Goal: Information Seeking & Learning: Learn about a topic

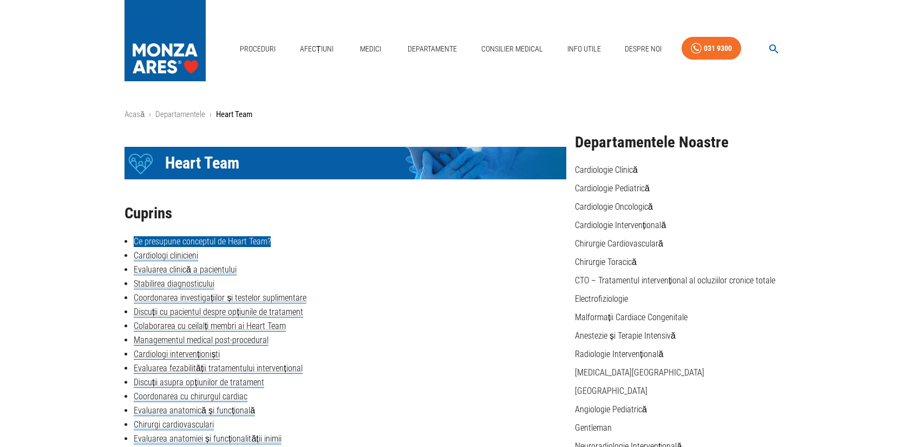
click at [194, 242] on link "Ce presupune conceptul de Heart Team?" at bounding box center [202, 241] width 137 height 11
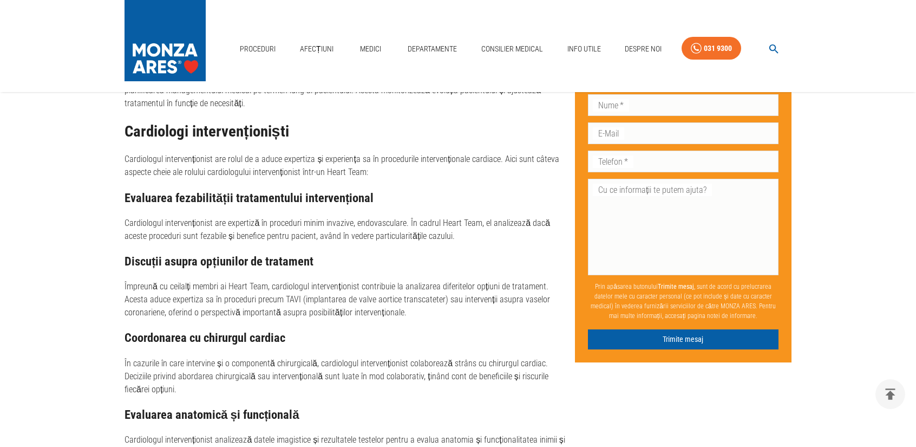
scroll to position [1995, 0]
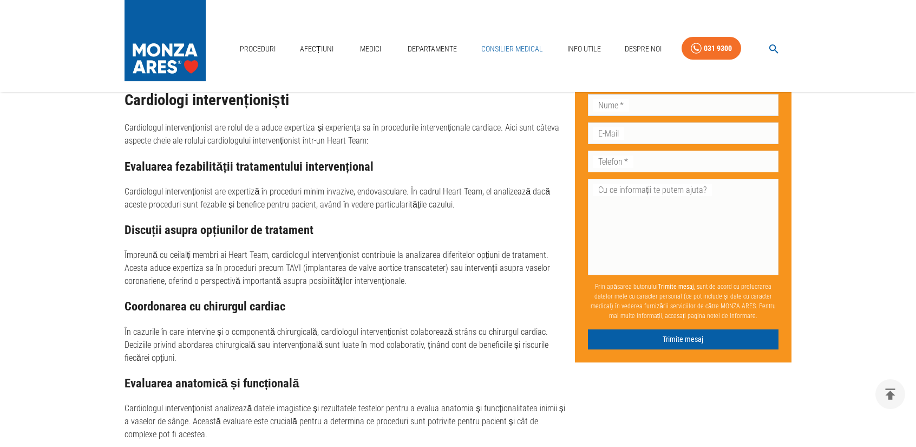
click at [520, 45] on link "Consilier Medical" at bounding box center [512, 49] width 70 height 22
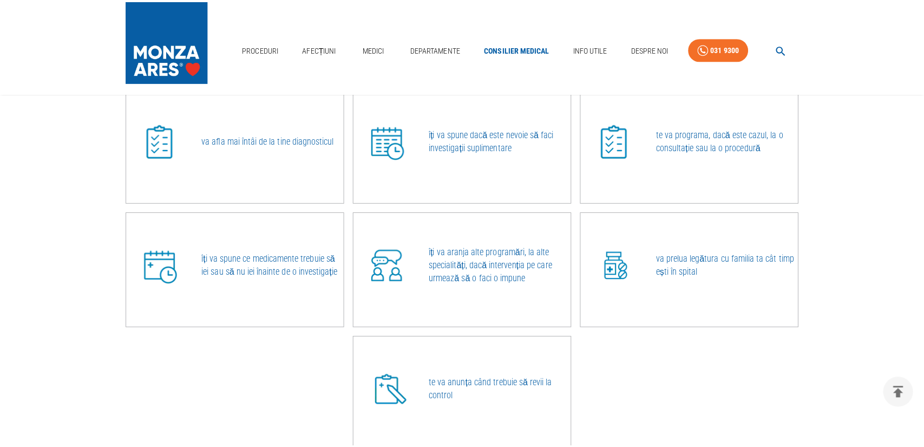
scroll to position [381, 0]
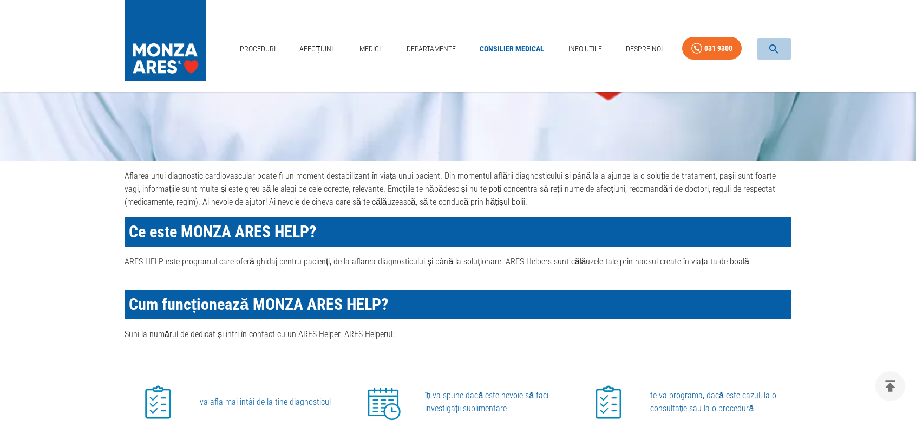
click at [775, 53] on icon "button" at bounding box center [774, 49] width 12 height 12
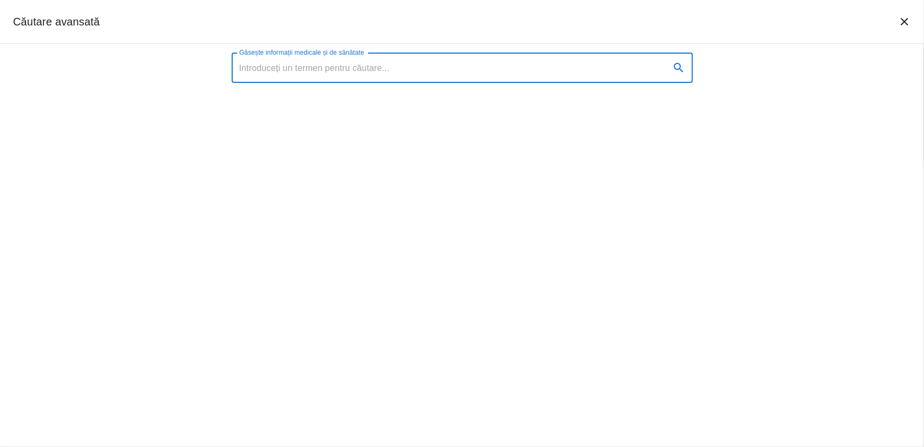
click at [458, 74] on input "Găsește informații medicale și de sănătate" at bounding box center [447, 68] width 430 height 30
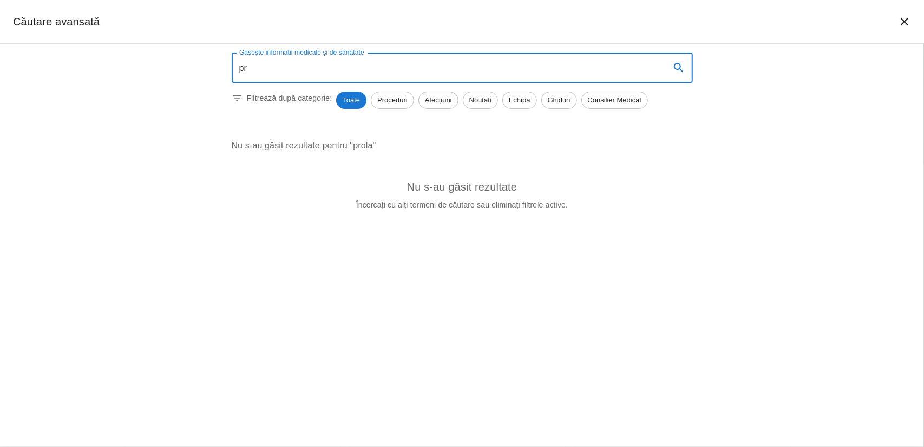
type input "p"
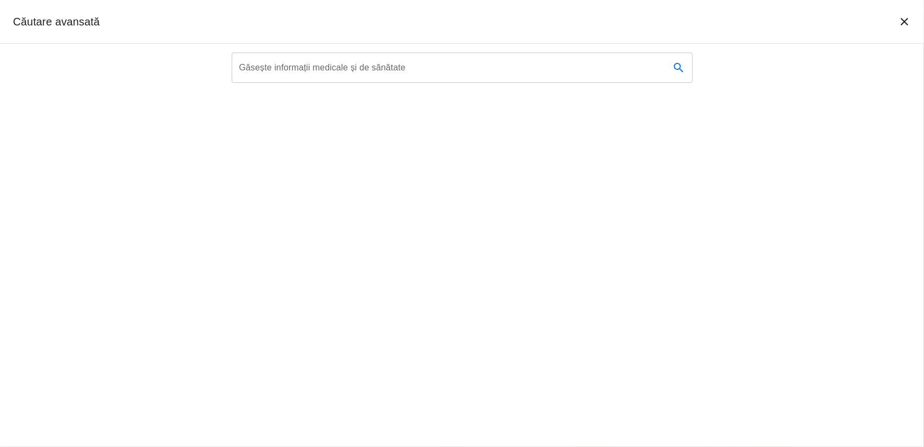
scroll to position [587, 0]
click at [264, 67] on input "Găsește informații medicale și de sănătate" at bounding box center [447, 68] width 430 height 30
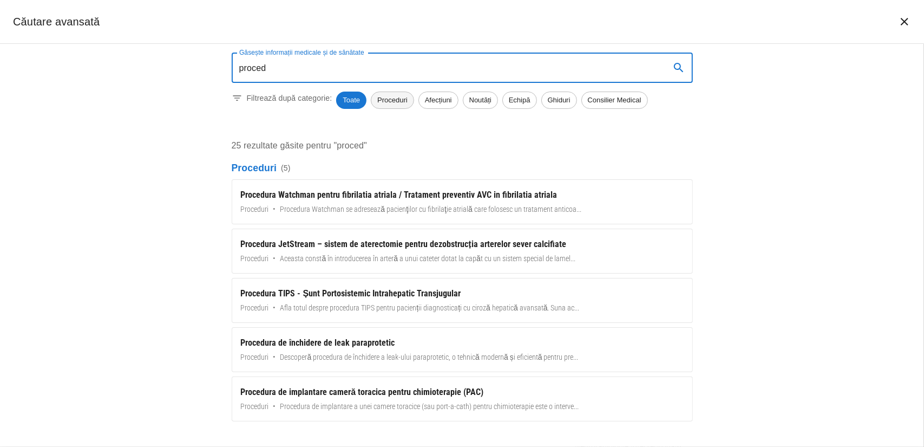
type input "proced"
click at [394, 100] on span "Proceduri" at bounding box center [393, 100] width 42 height 11
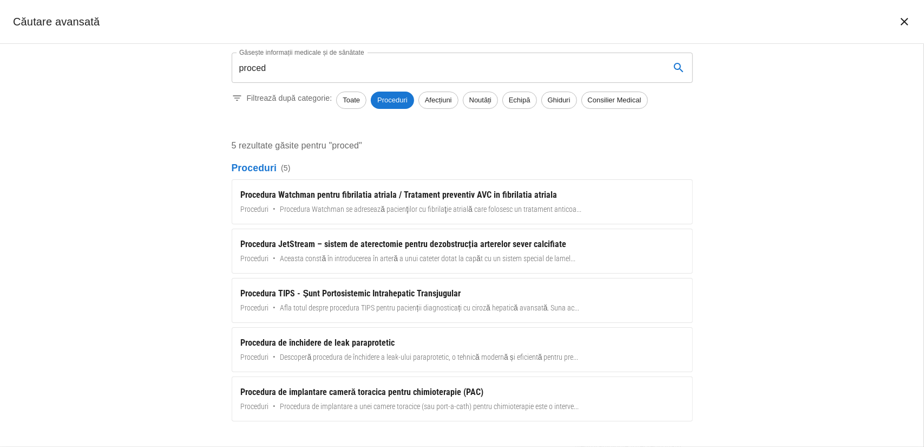
click at [394, 100] on span "Proceduri" at bounding box center [392, 100] width 43 height 11
click at [394, 100] on span "Proceduri" at bounding box center [393, 100] width 42 height 11
click at [441, 95] on span "Afecțiuni" at bounding box center [438, 100] width 39 height 11
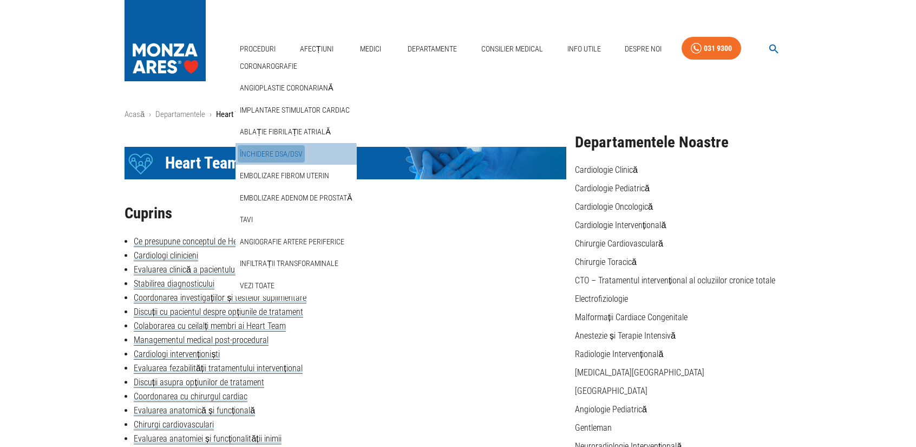
click at [277, 155] on link "Închidere DSA/DSV" at bounding box center [271, 154] width 67 height 18
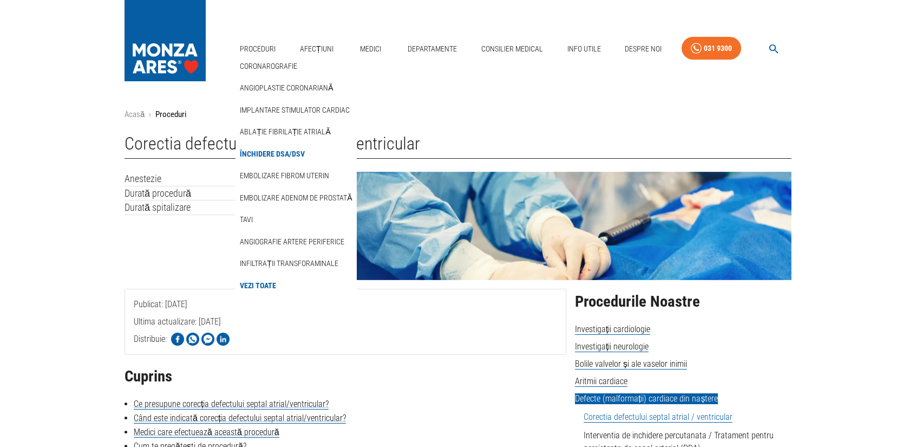
click at [269, 283] on link "Vezi Toate" at bounding box center [258, 286] width 41 height 18
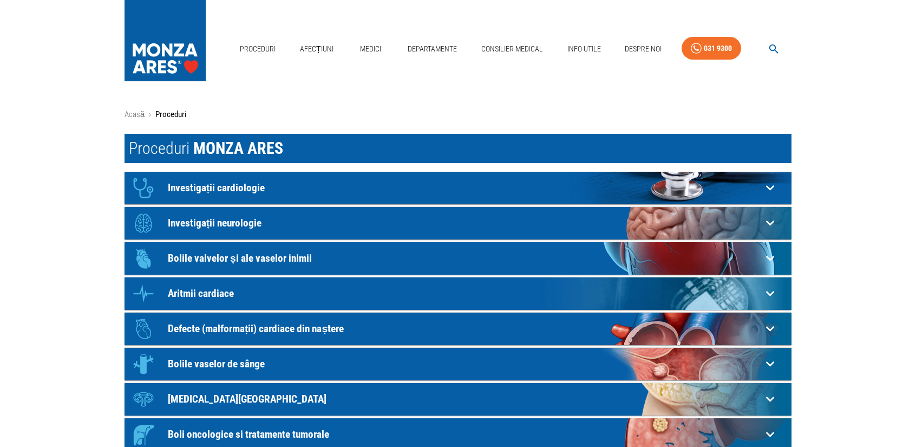
click at [287, 259] on p "Bolile valvelor și ale vaselor inimii" at bounding box center [465, 257] width 594 height 11
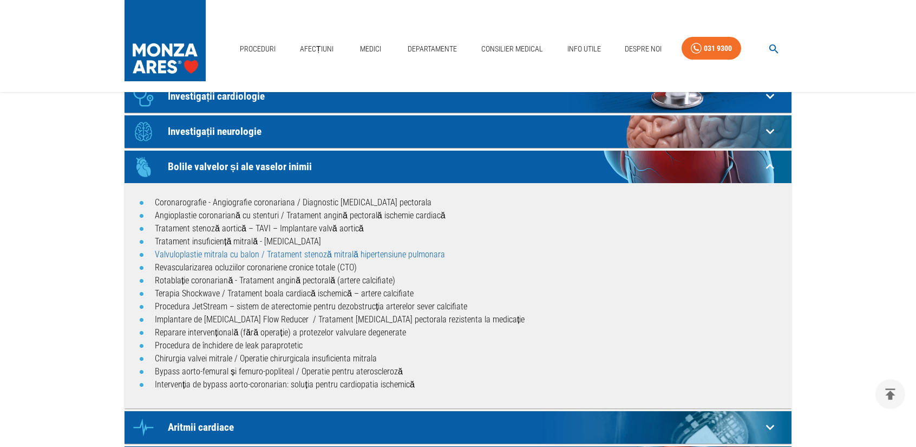
scroll to position [108, 0]
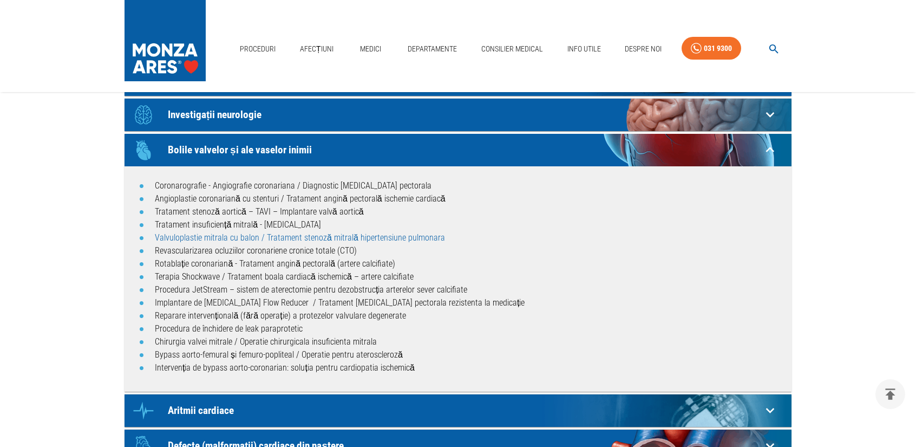
click at [192, 238] on link "Valvuloplastie mitrala cu balon / Tratament stenoză mitrală hipertensiune pulmo…" at bounding box center [300, 237] width 290 height 10
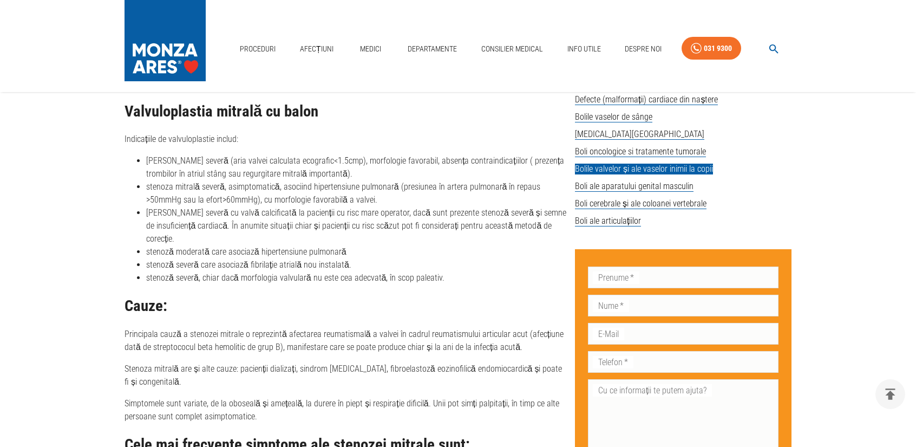
scroll to position [758, 0]
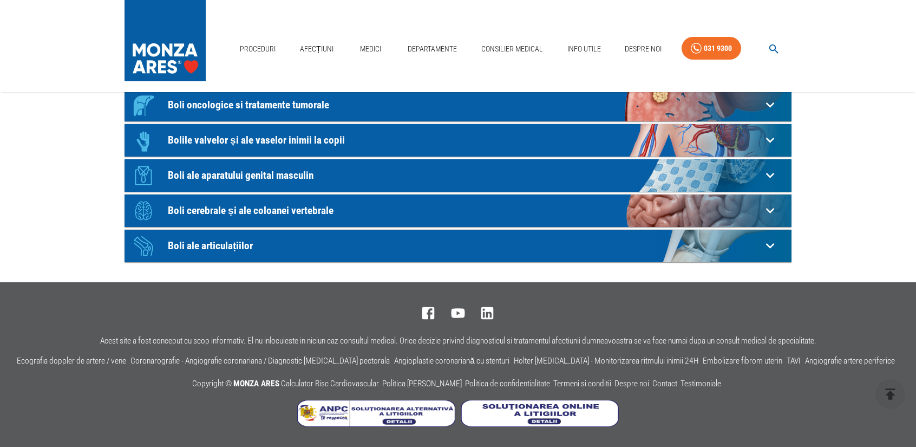
scroll to position [108, 0]
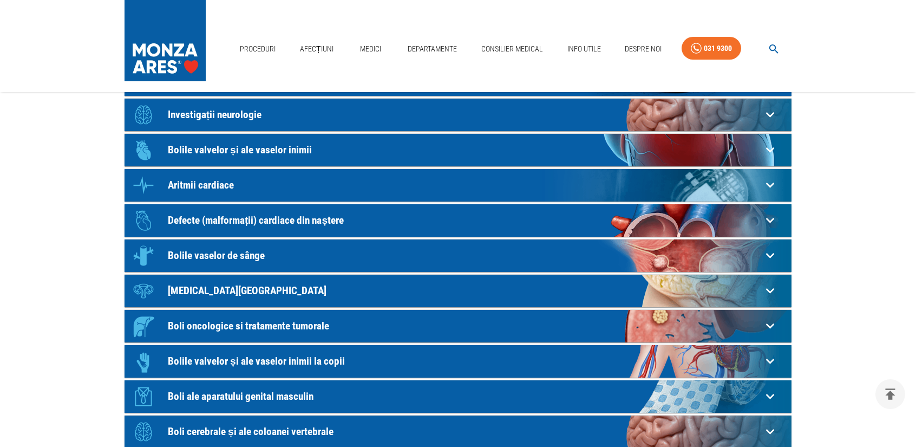
click at [188, 218] on p "Defecte (malformații) cardiace din naștere" at bounding box center [465, 219] width 594 height 11
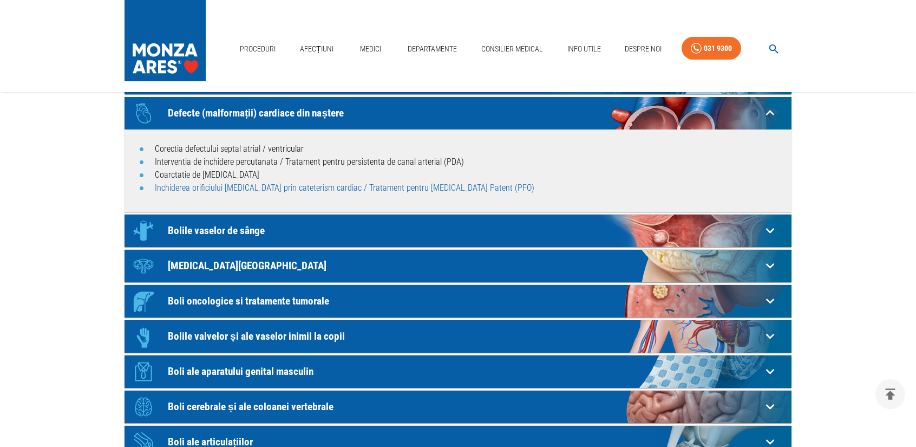
scroll to position [217, 0]
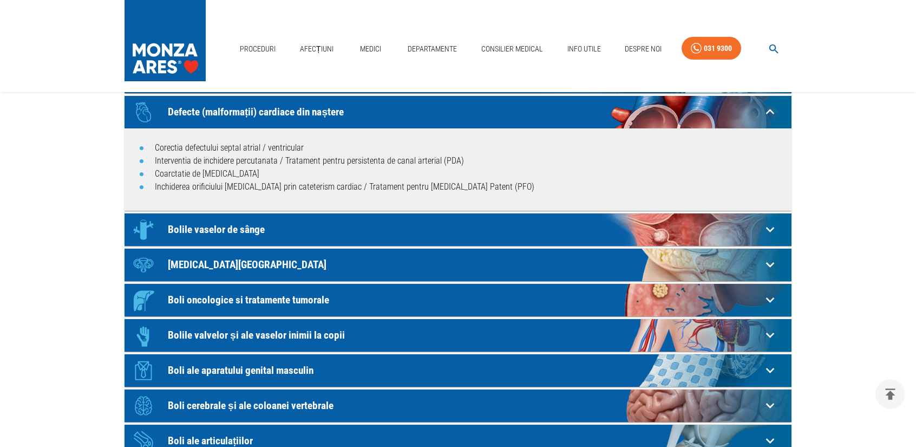
click at [58, 186] on main "Acasă › Proceduri Proceduri MONZA ARES Icon Investigații cardiologie Electrocar…" at bounding box center [458, 176] width 916 height 568
click at [168, 108] on p "Defecte (malformații) cardiace din naștere" at bounding box center [465, 111] width 594 height 11
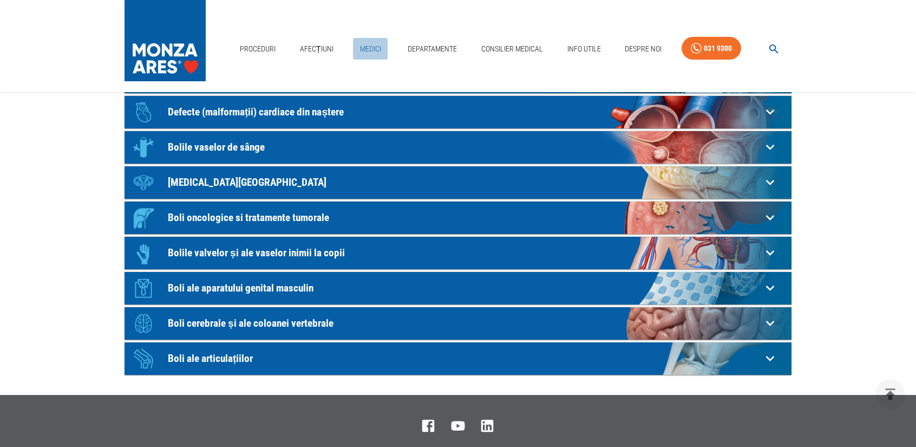
click at [374, 49] on link "Medici" at bounding box center [370, 49] width 35 height 22
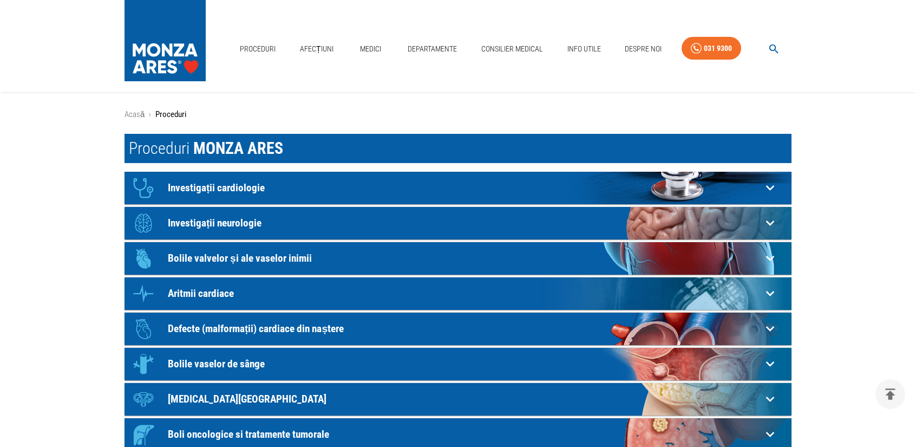
scroll to position [217, 0]
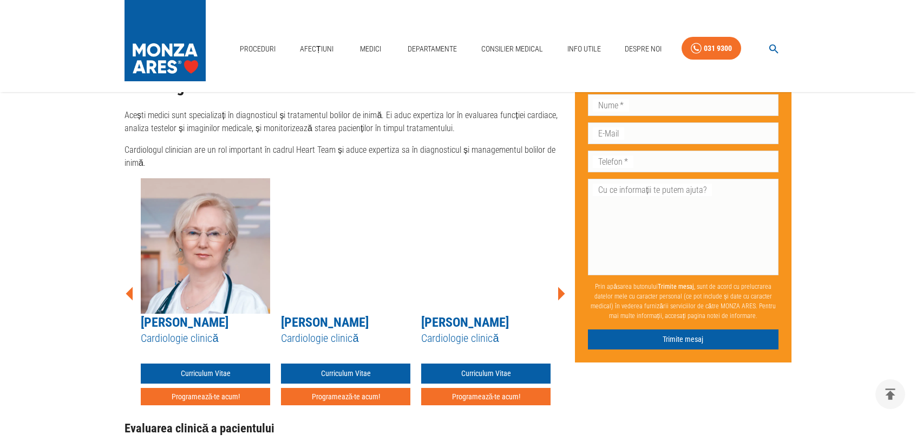
scroll to position [1246, 0]
